Goal: Information Seeking & Learning: Learn about a topic

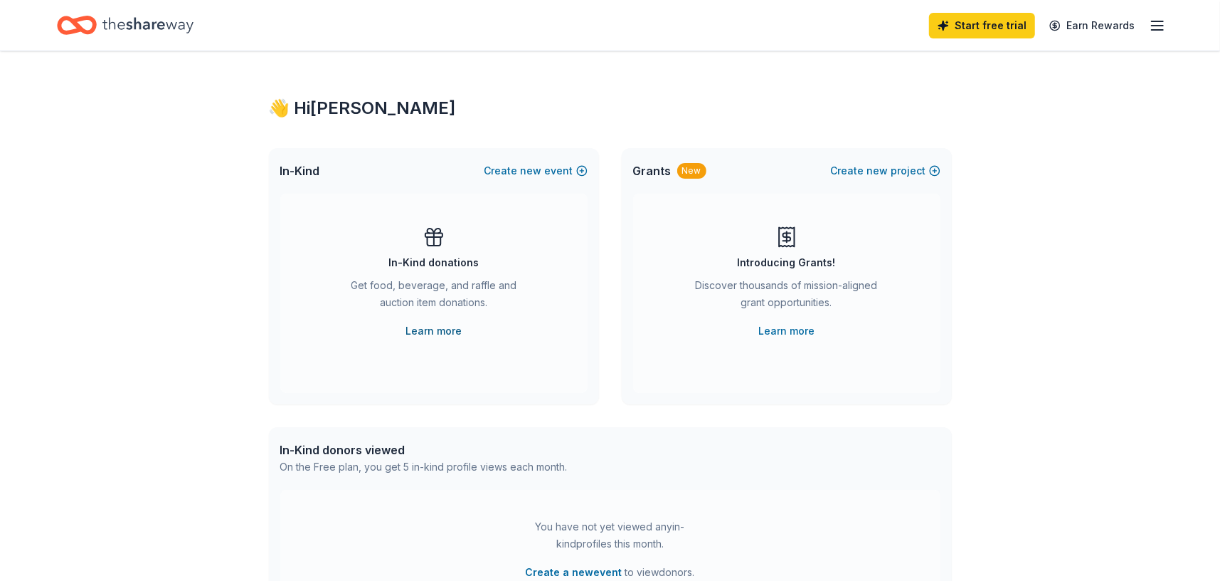
click at [453, 331] on link "Learn more" at bounding box center [434, 330] width 56 height 17
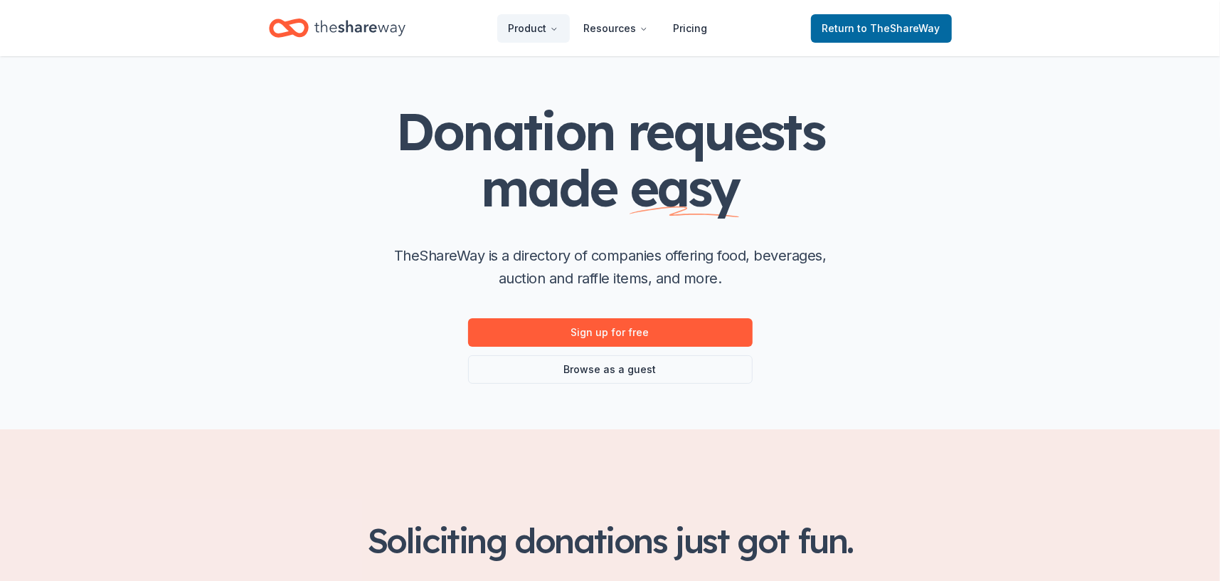
scroll to position [71, 0]
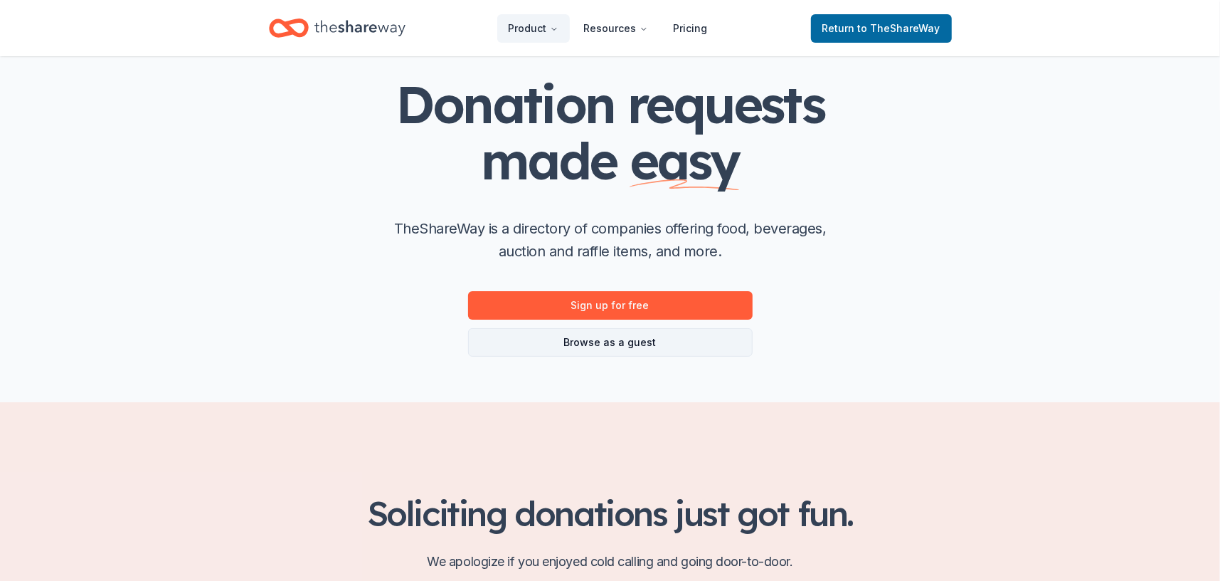
click at [637, 346] on link "Browse as a guest" at bounding box center [610, 342] width 285 height 28
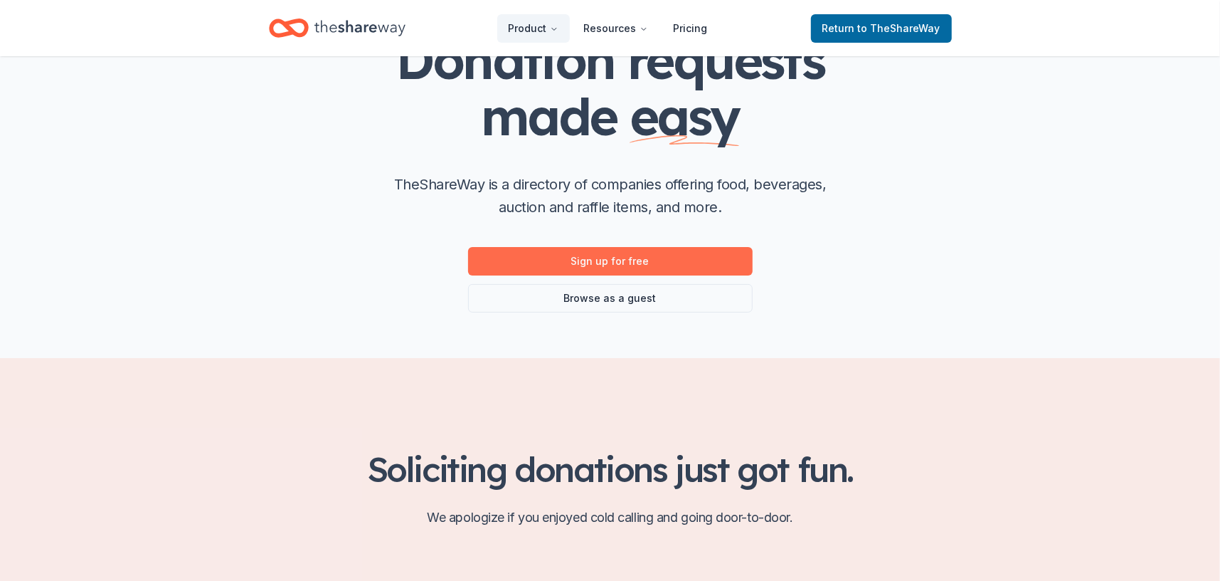
scroll to position [142, 0]
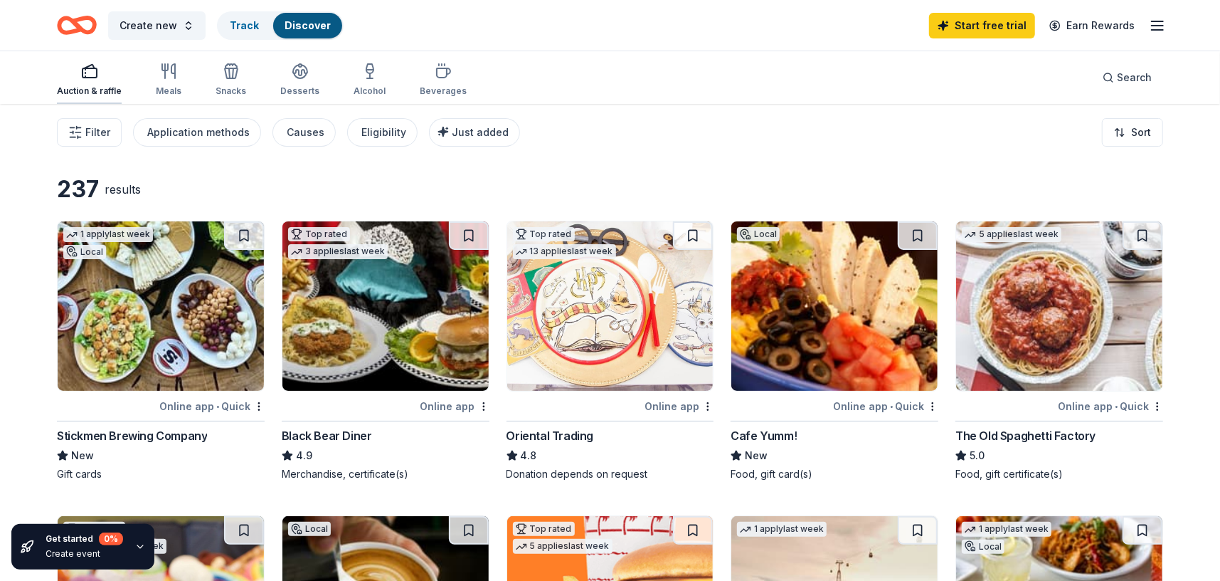
click at [92, 70] on icon "button" at bounding box center [89, 71] width 17 height 17
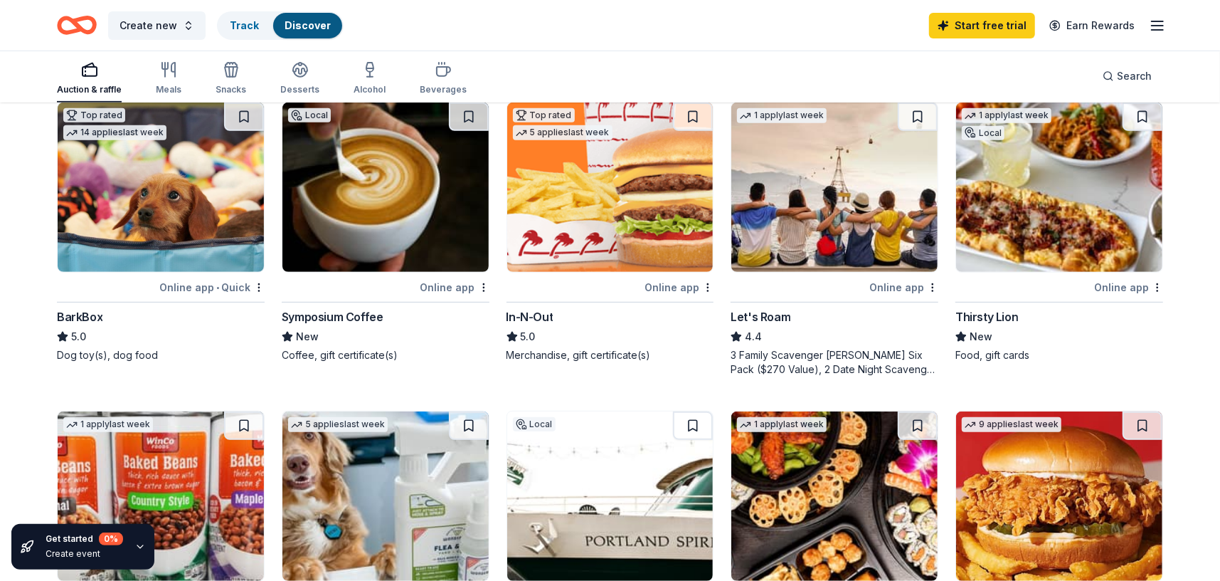
scroll to position [285, 0]
